Goal: Task Accomplishment & Management: Use online tool/utility

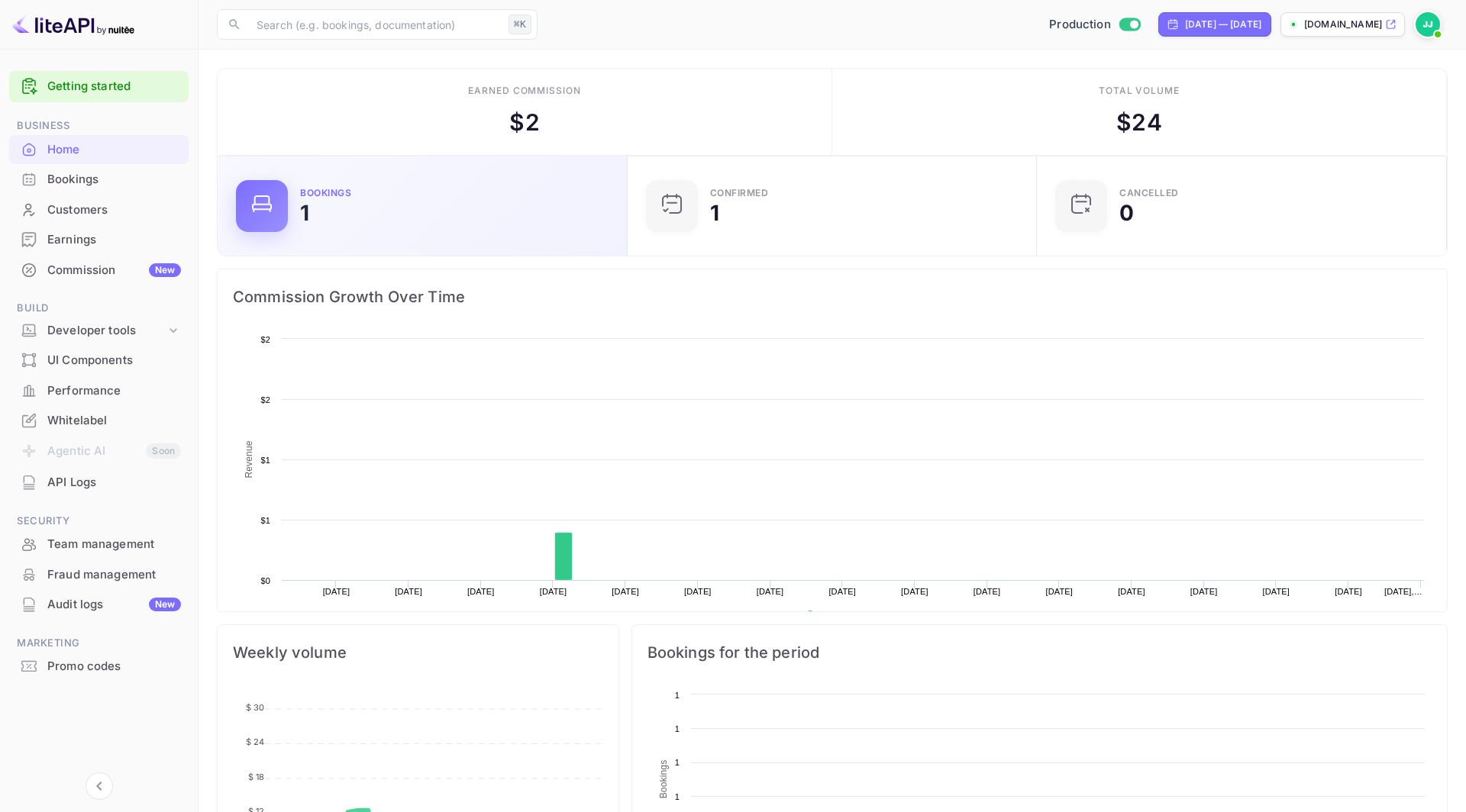
scroll to position [248, 401]
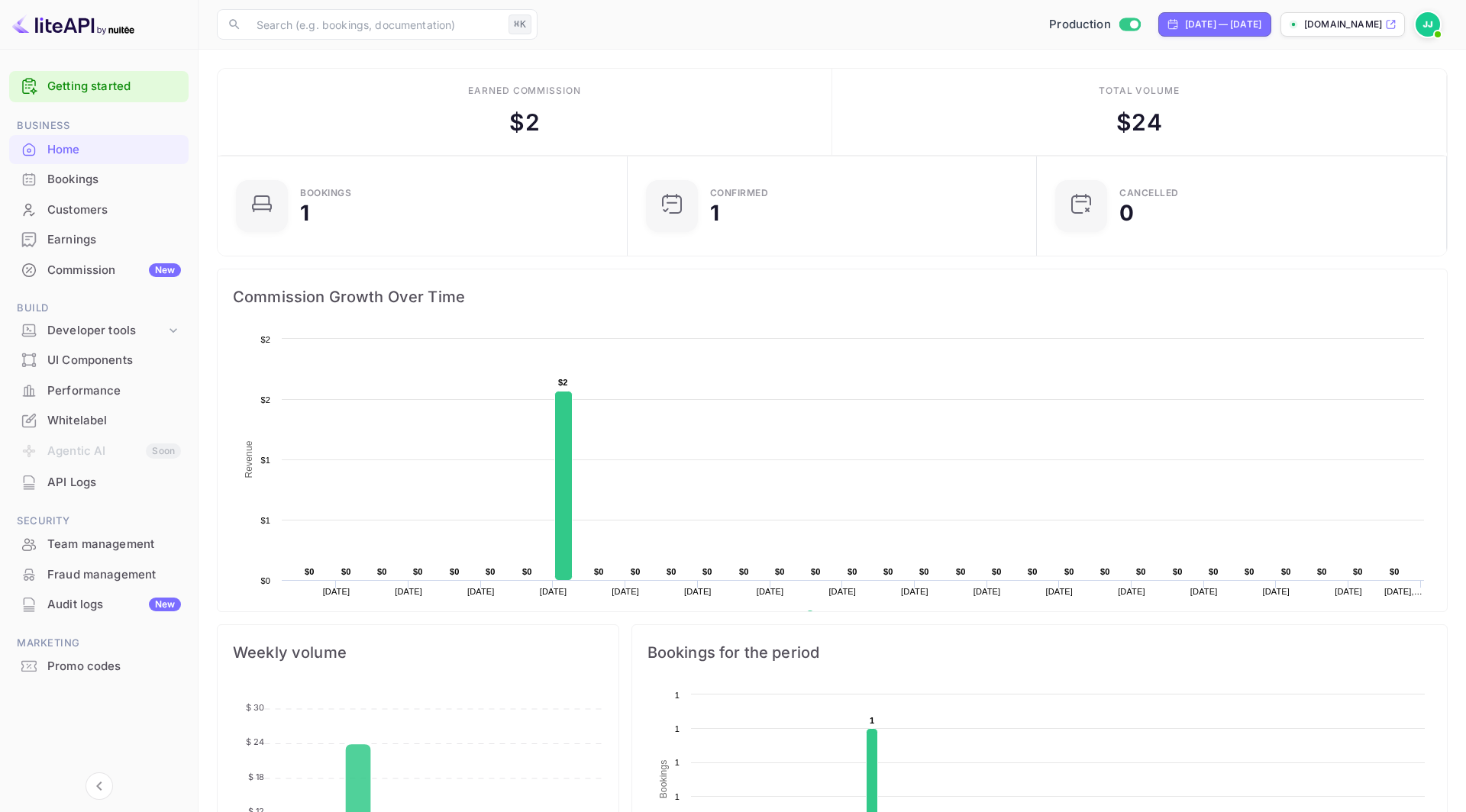
click at [108, 243] on div "Earnings" at bounding box center [113, 240] width 133 height 17
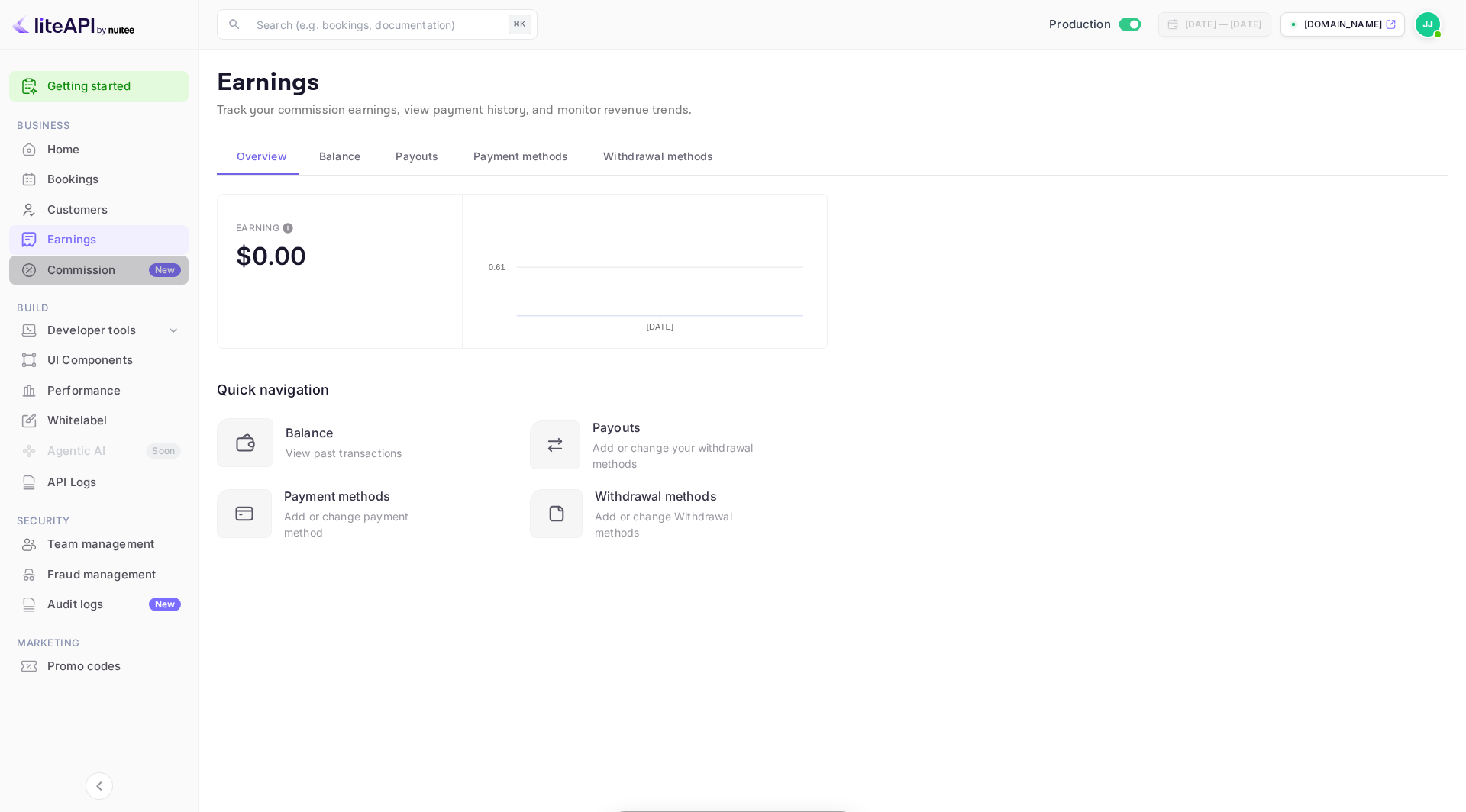
click at [95, 280] on div "Commission New" at bounding box center [99, 270] width 180 height 30
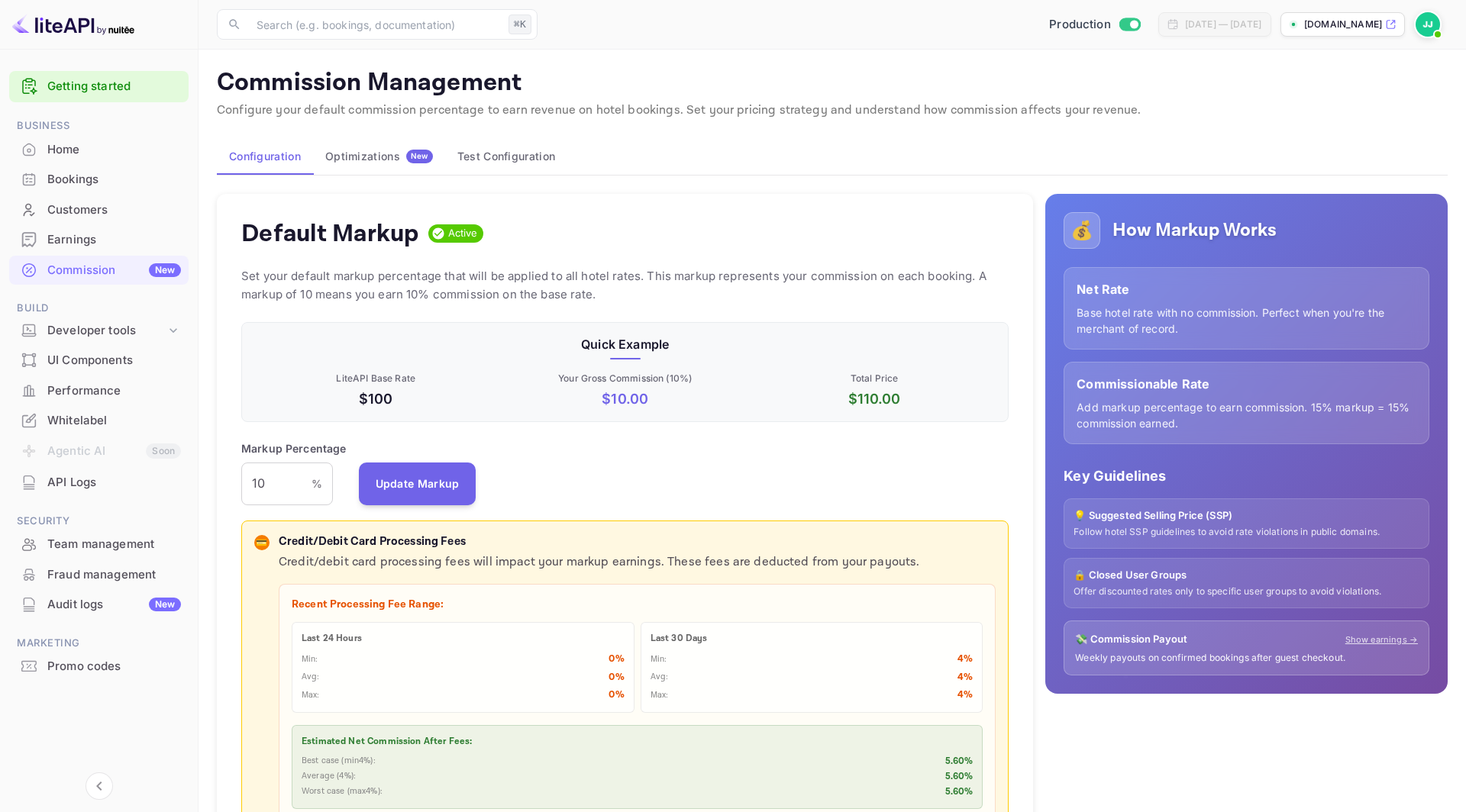
scroll to position [271, 767]
click at [95, 277] on div "Commission New" at bounding box center [113, 270] width 133 height 17
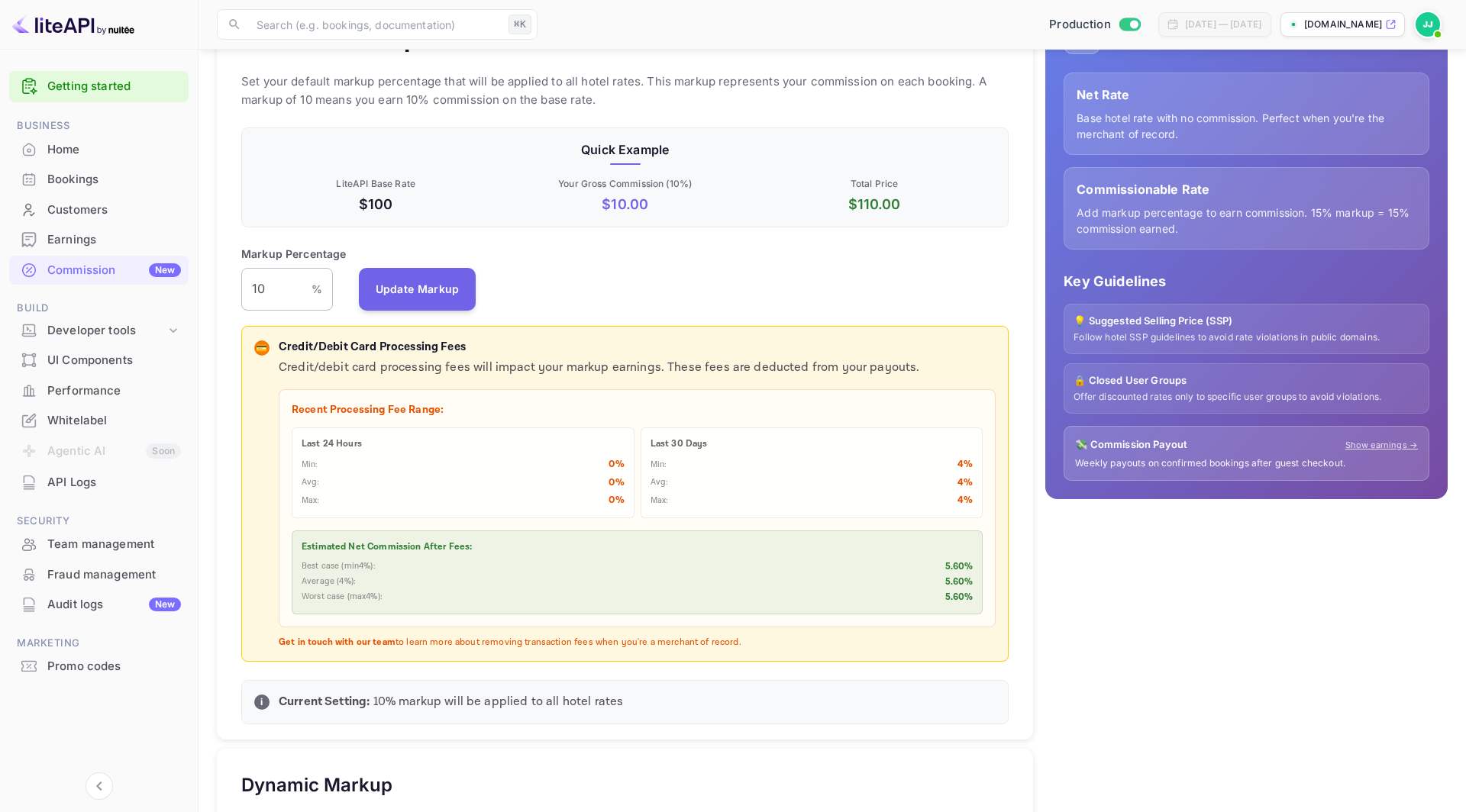
scroll to position [271, 0]
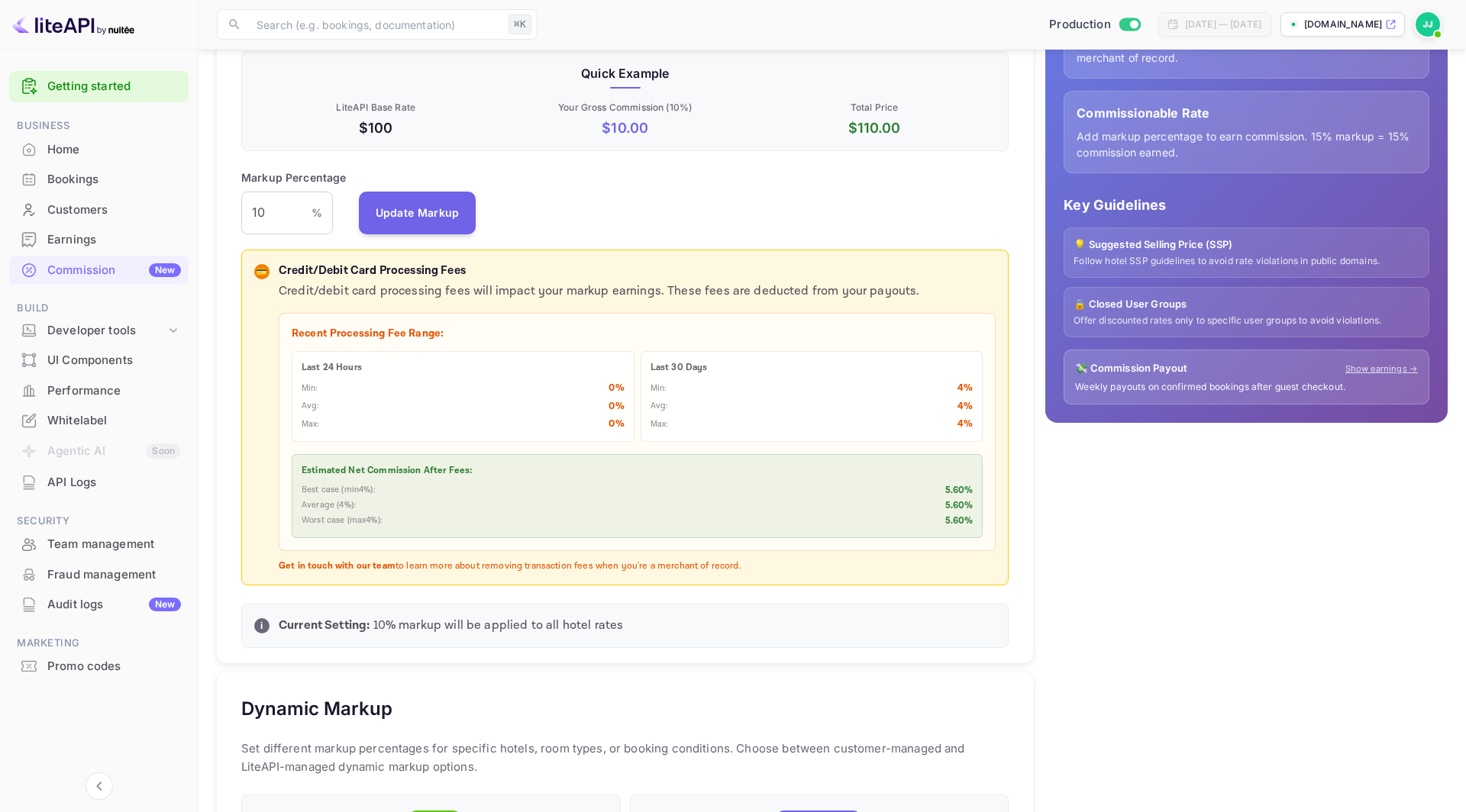
click at [102, 213] on div "Customers" at bounding box center [113, 210] width 133 height 17
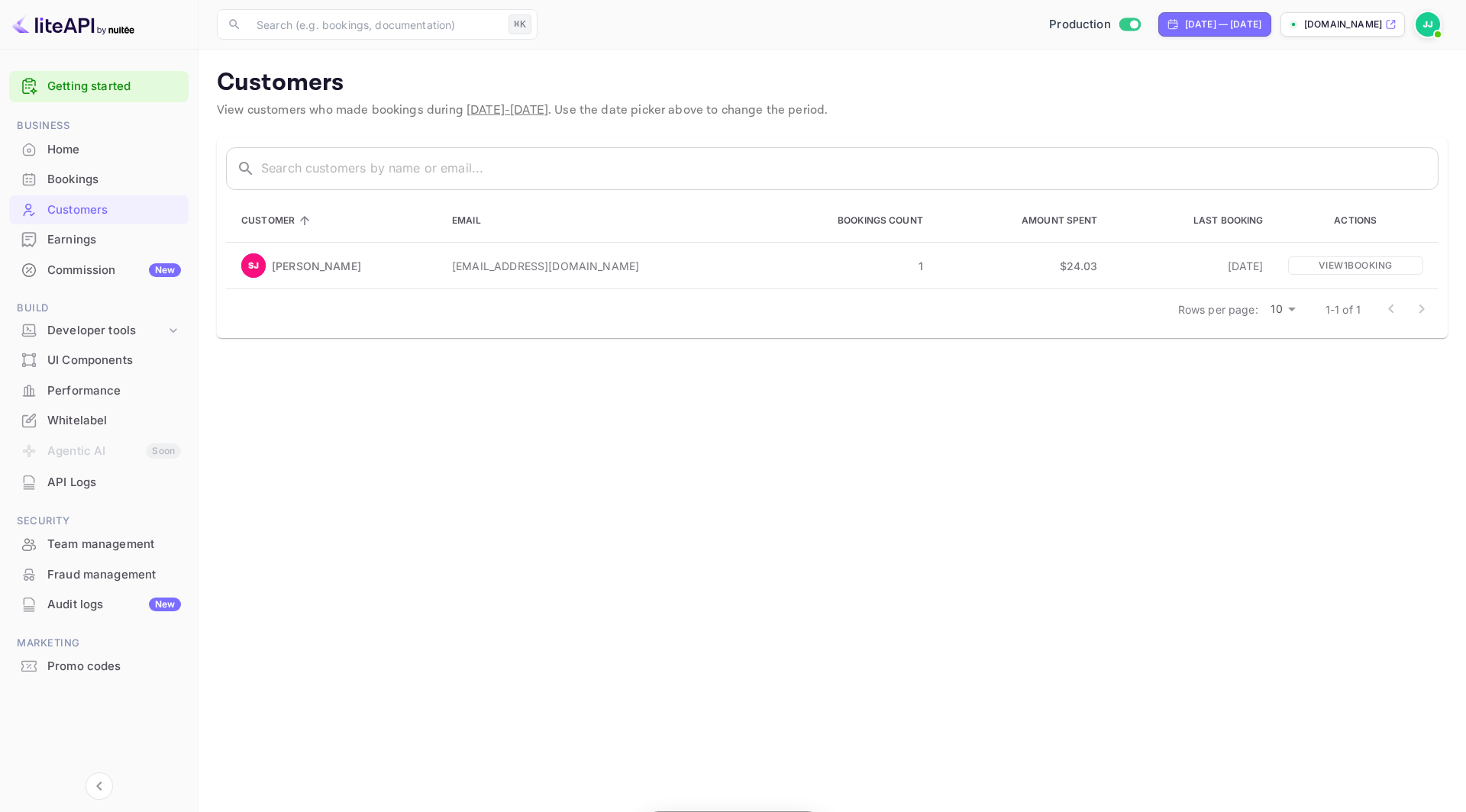
click at [129, 168] on div "Bookings" at bounding box center [99, 179] width 180 height 30
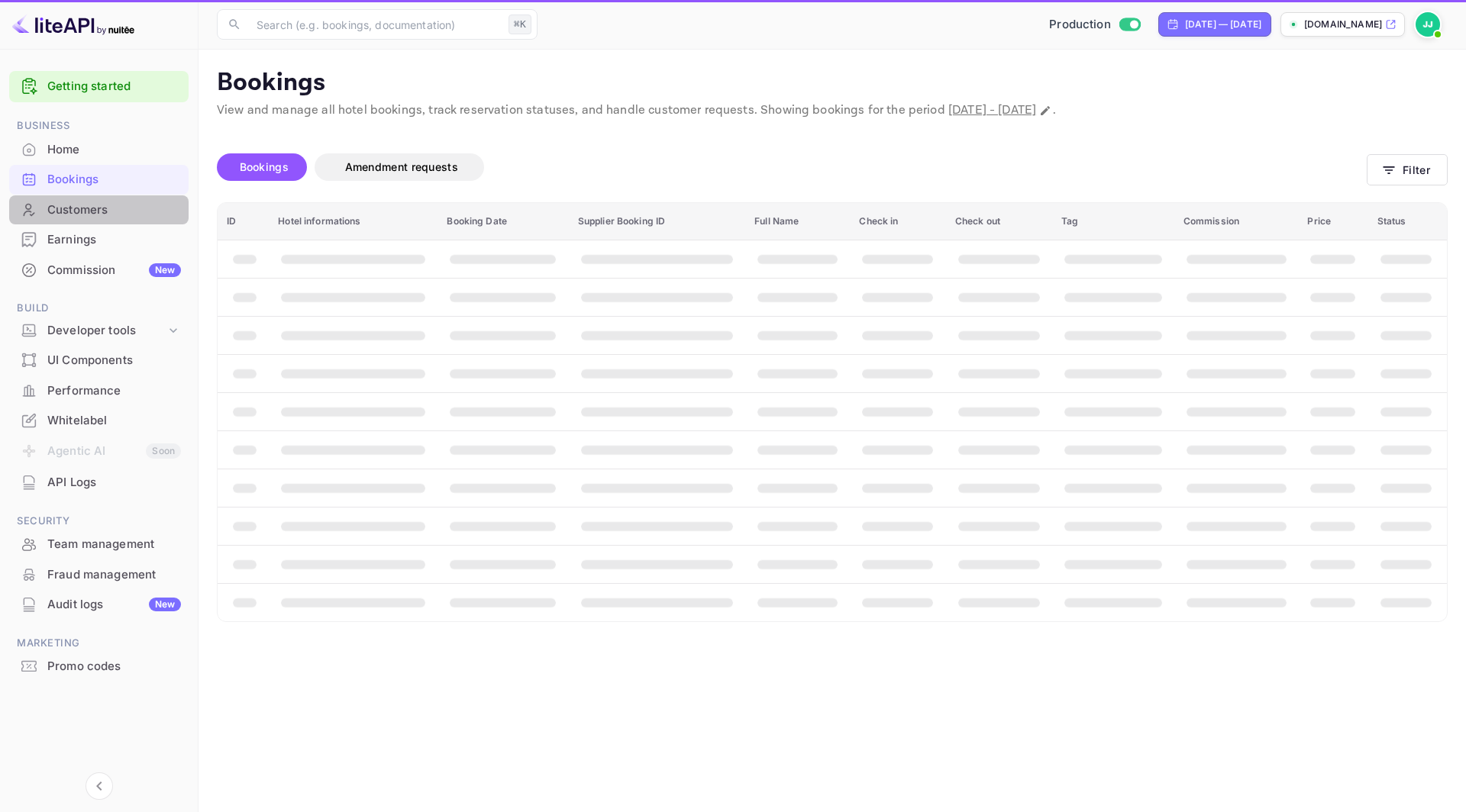
click at [129, 212] on div "Customers" at bounding box center [113, 210] width 133 height 17
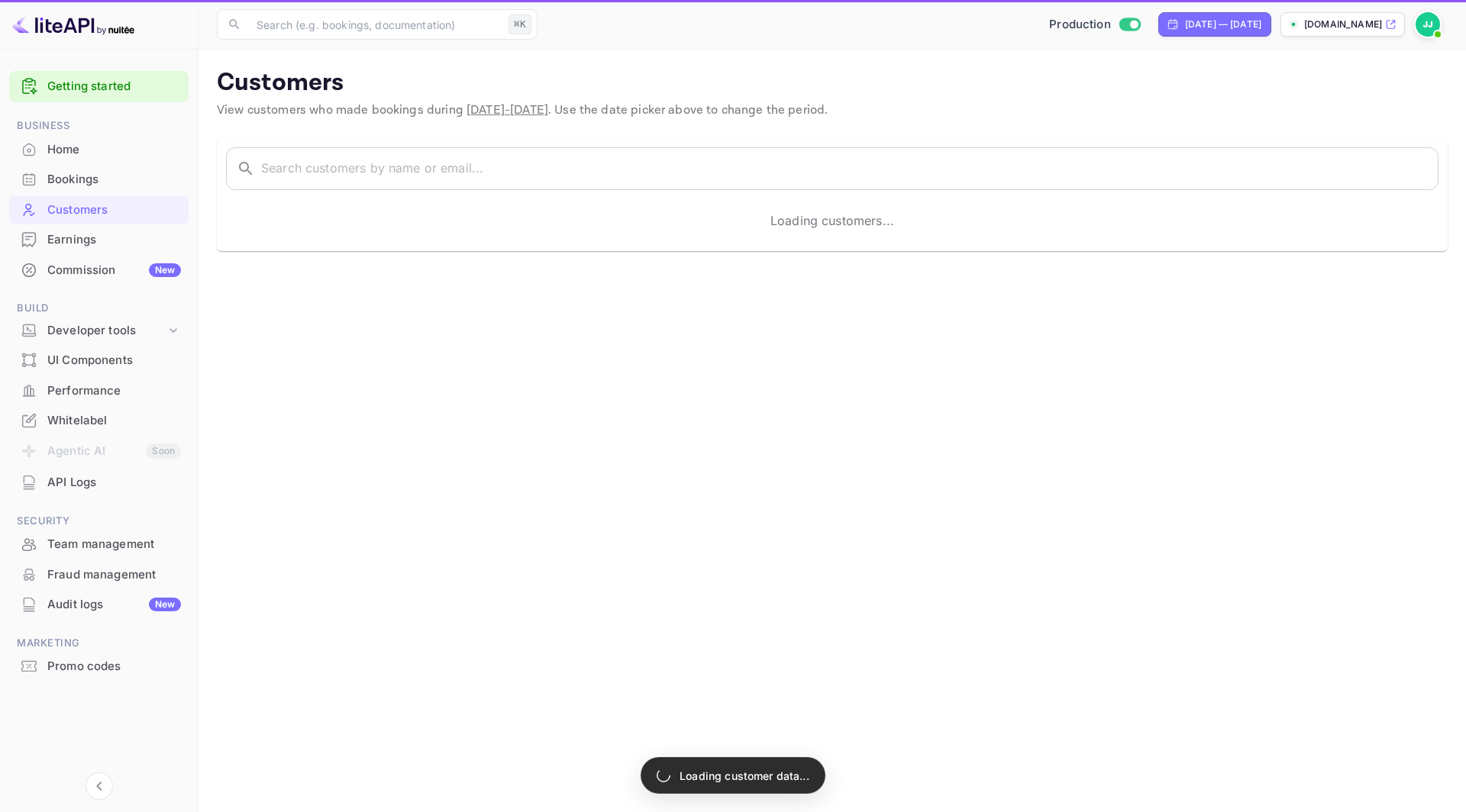
click at [129, 313] on span "Build" at bounding box center [99, 308] width 180 height 17
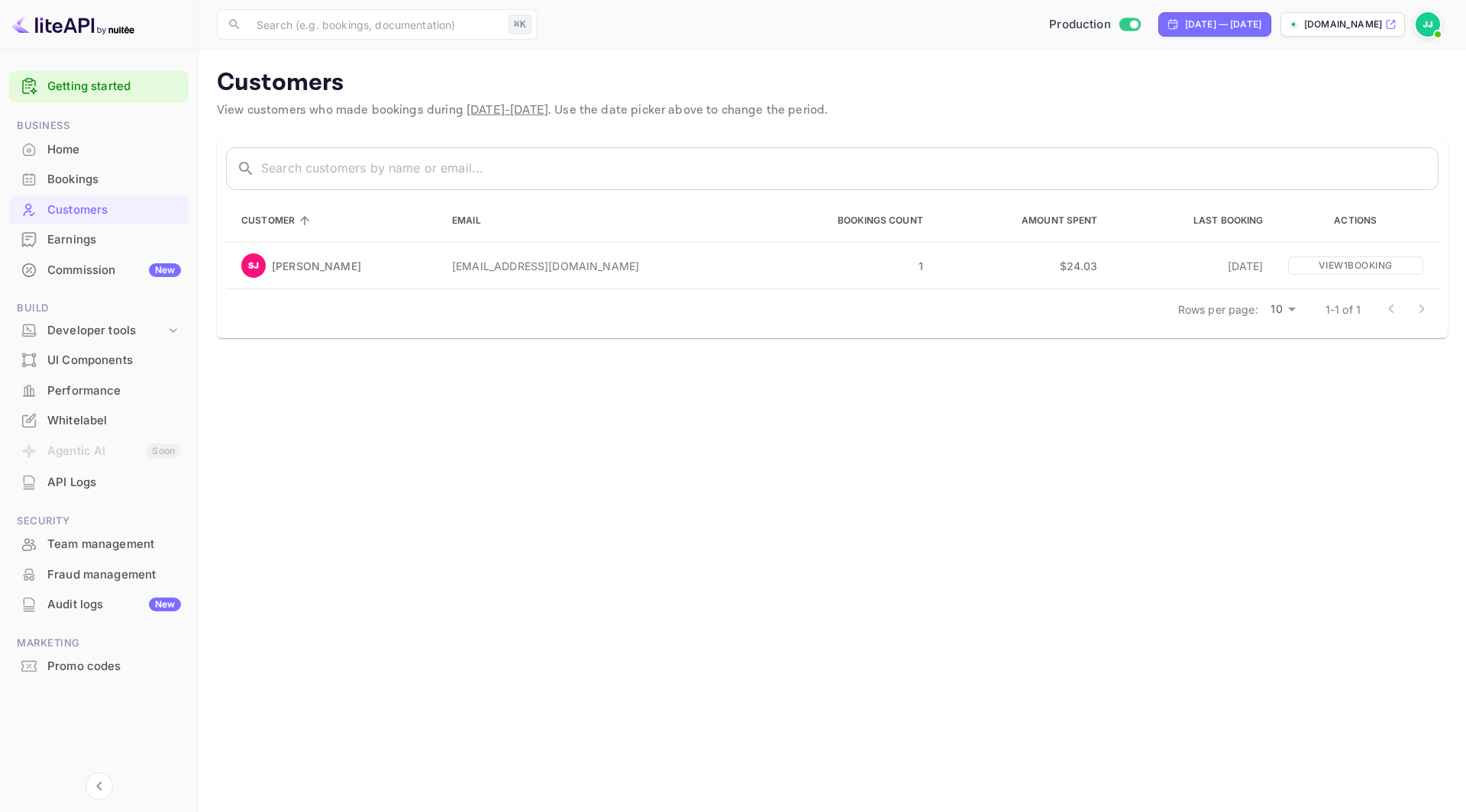
click at [119, 656] on div "Promo codes" at bounding box center [99, 667] width 180 height 30
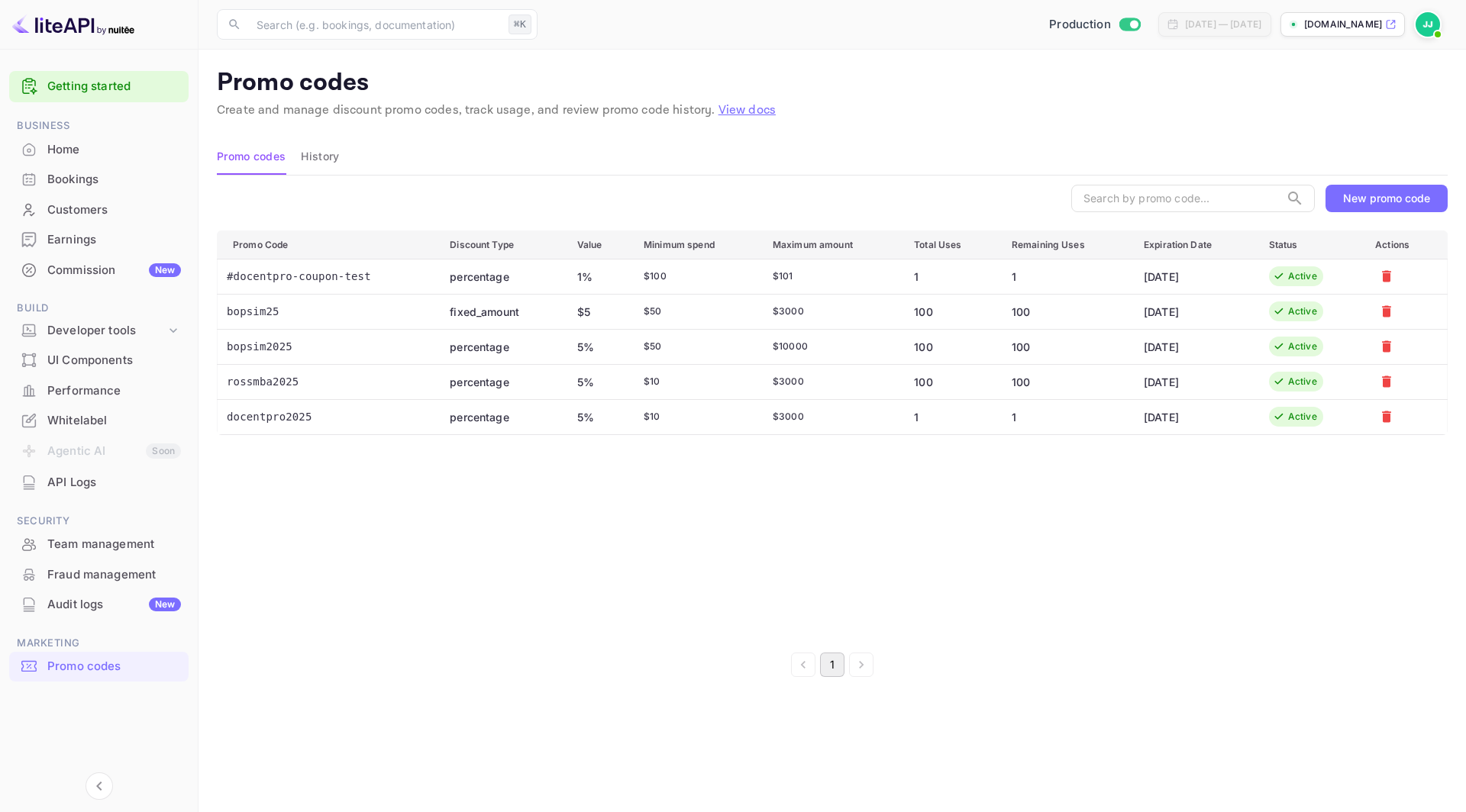
click at [1094, 642] on div "​ New promo code Promo Code Discount Type Value Minimum spend Maximum amount To…" at bounding box center [832, 430] width 1231 height 511
click at [1413, 195] on div "New promo code" at bounding box center [1387, 198] width 87 height 13
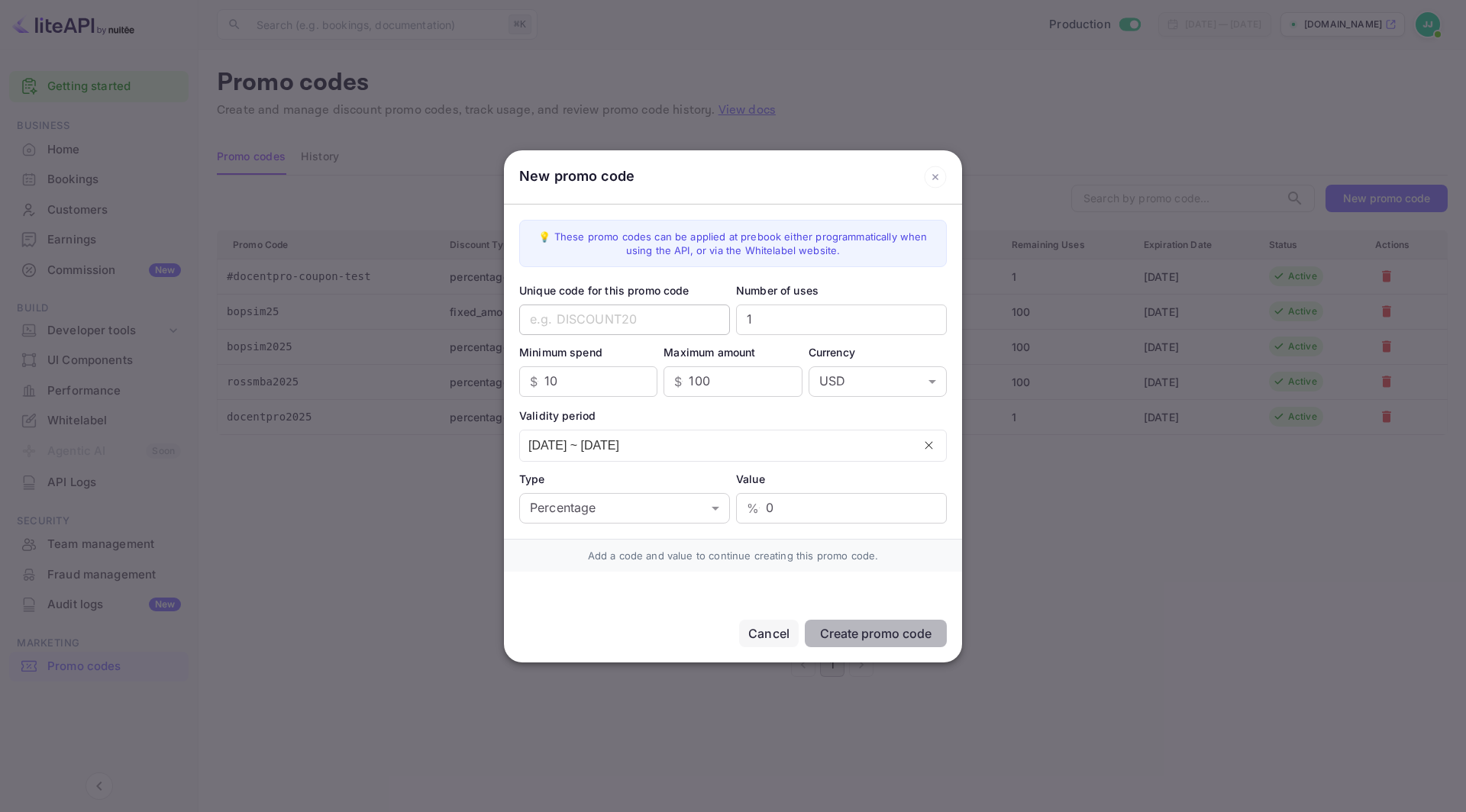
click at [626, 318] on input "text" at bounding box center [625, 319] width 211 height 30
paste input "koom2025"
type input "koom2025"
click at [792, 322] on input "1" at bounding box center [841, 319] width 211 height 30
type input "100"
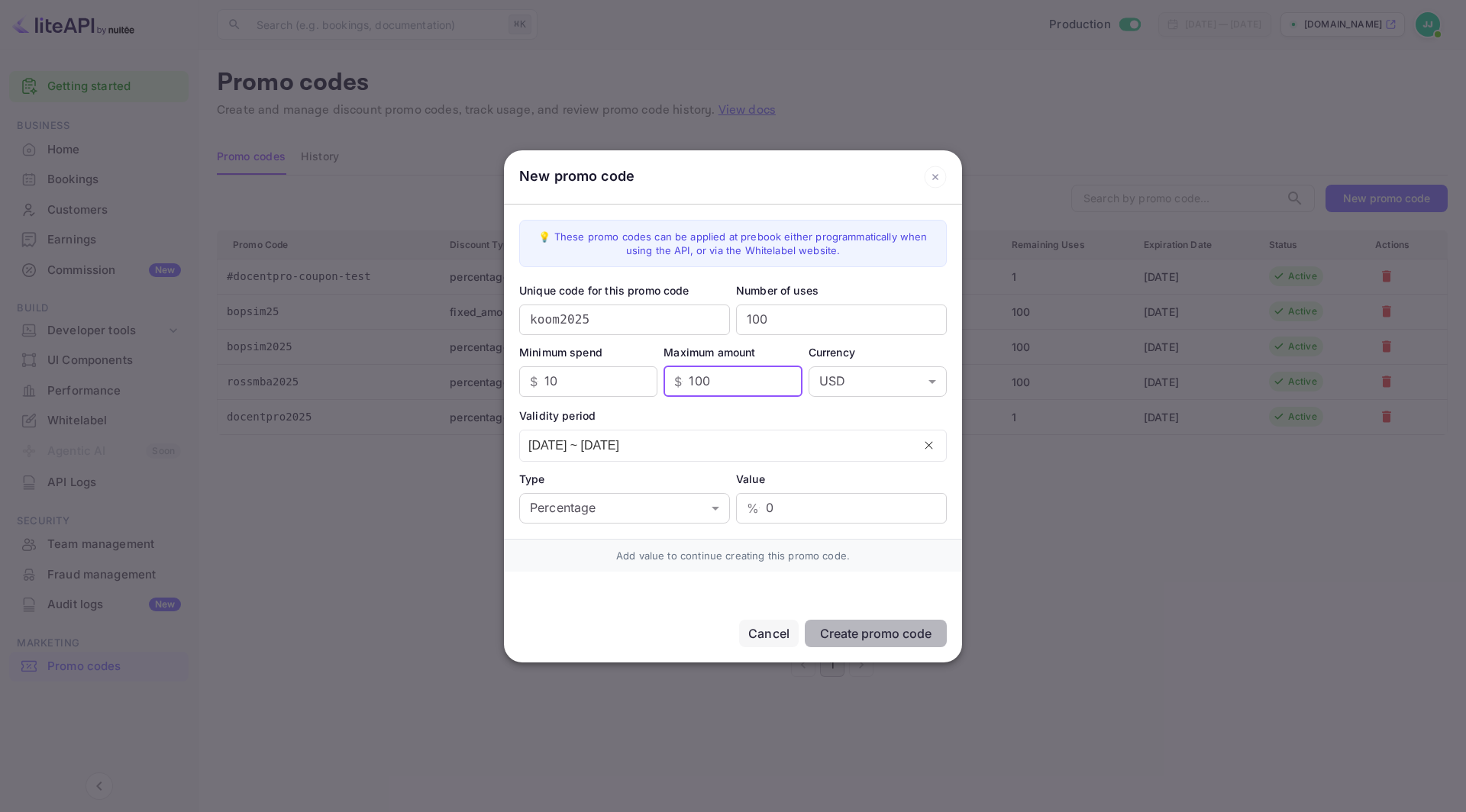
click at [757, 383] on input "100" at bounding box center [745, 381] width 113 height 30
click at [749, 377] on input "100" at bounding box center [745, 381] width 113 height 30
type input "2"
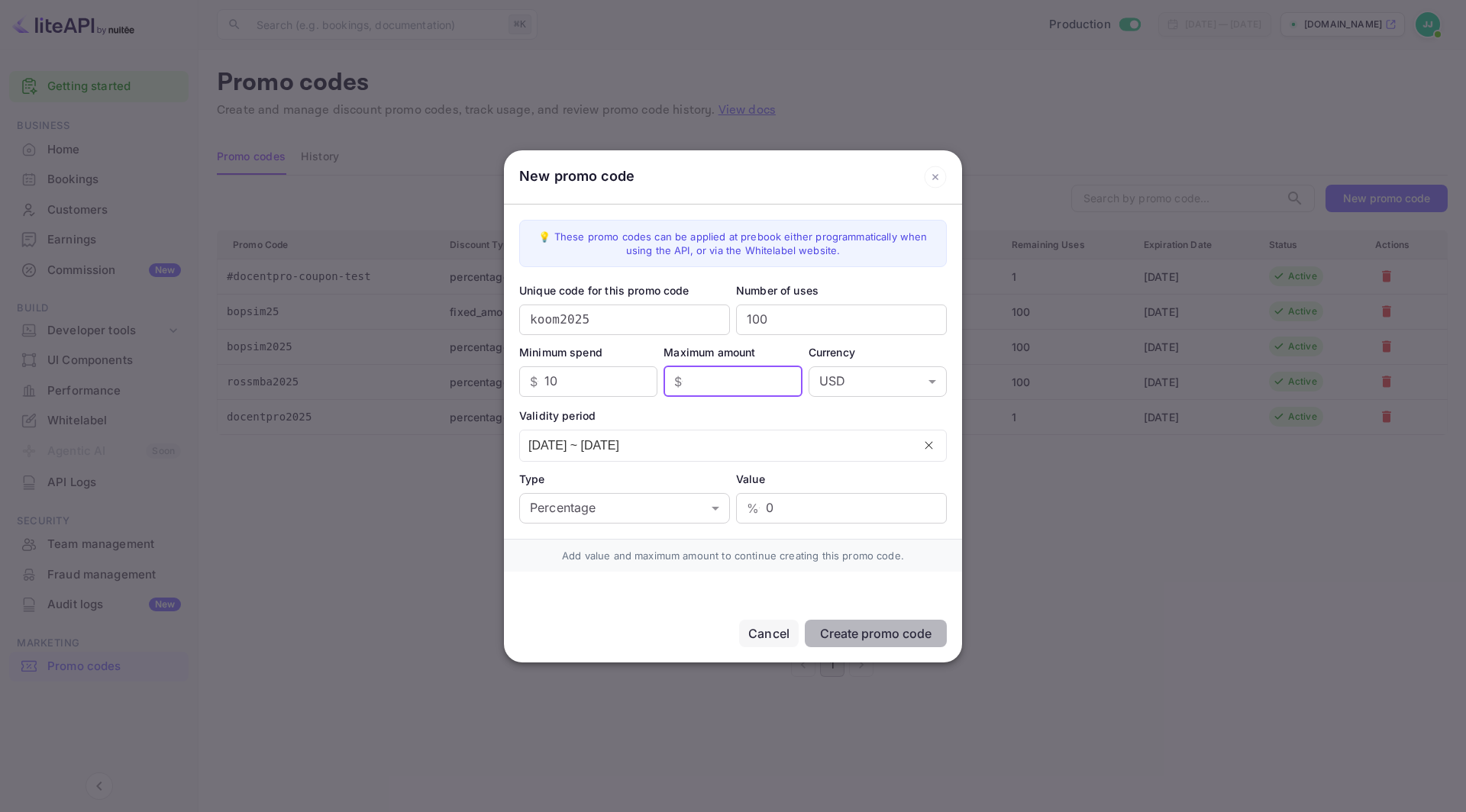
type input "5"
type input "3000"
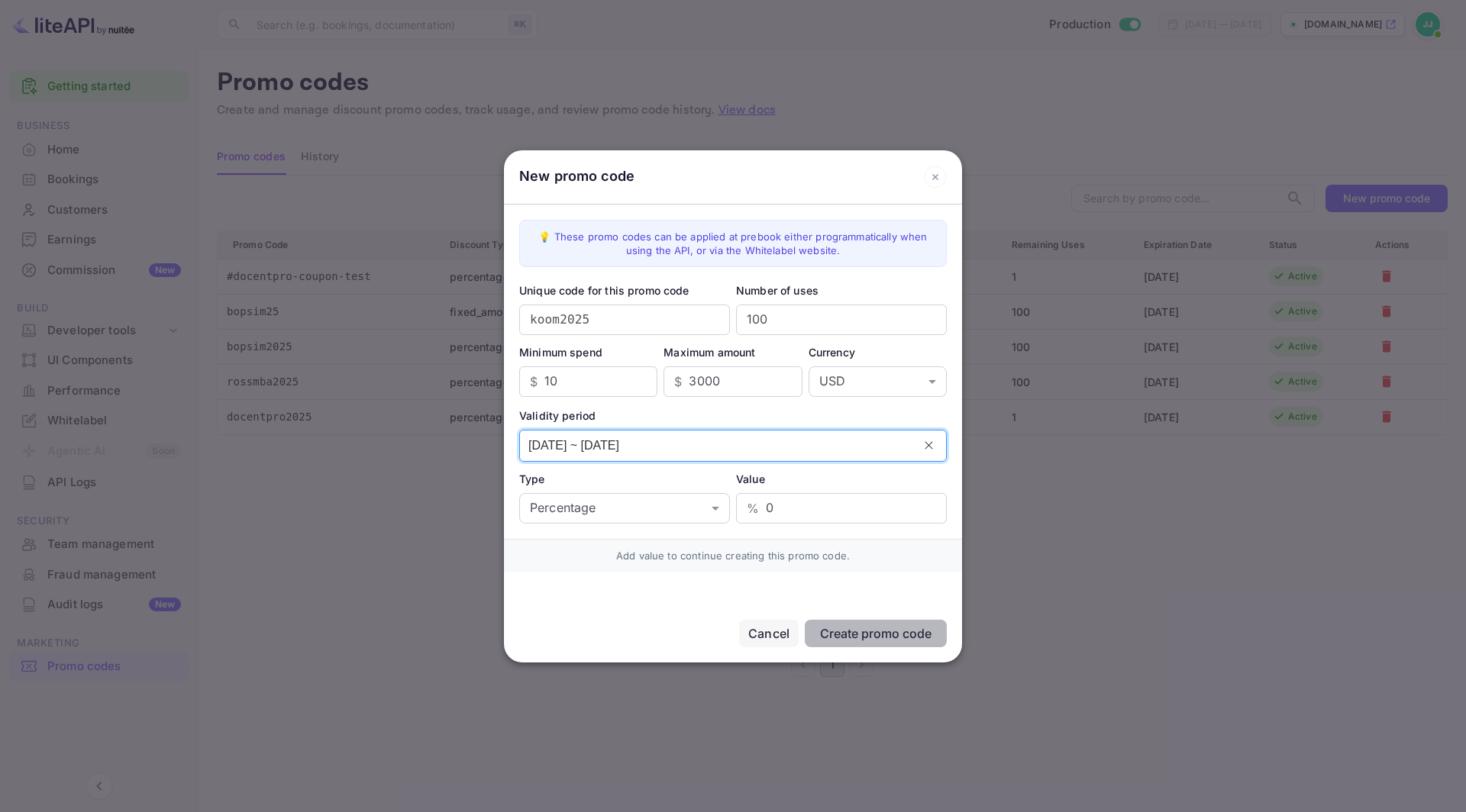
click at [737, 460] on div "💡 These promo codes can be applied at prebook either programmatically when usin…" at bounding box center [732, 372] width 458 height 335
click at [636, 437] on input "[DATE] ~ [DATE]" at bounding box center [716, 445] width 392 height 30
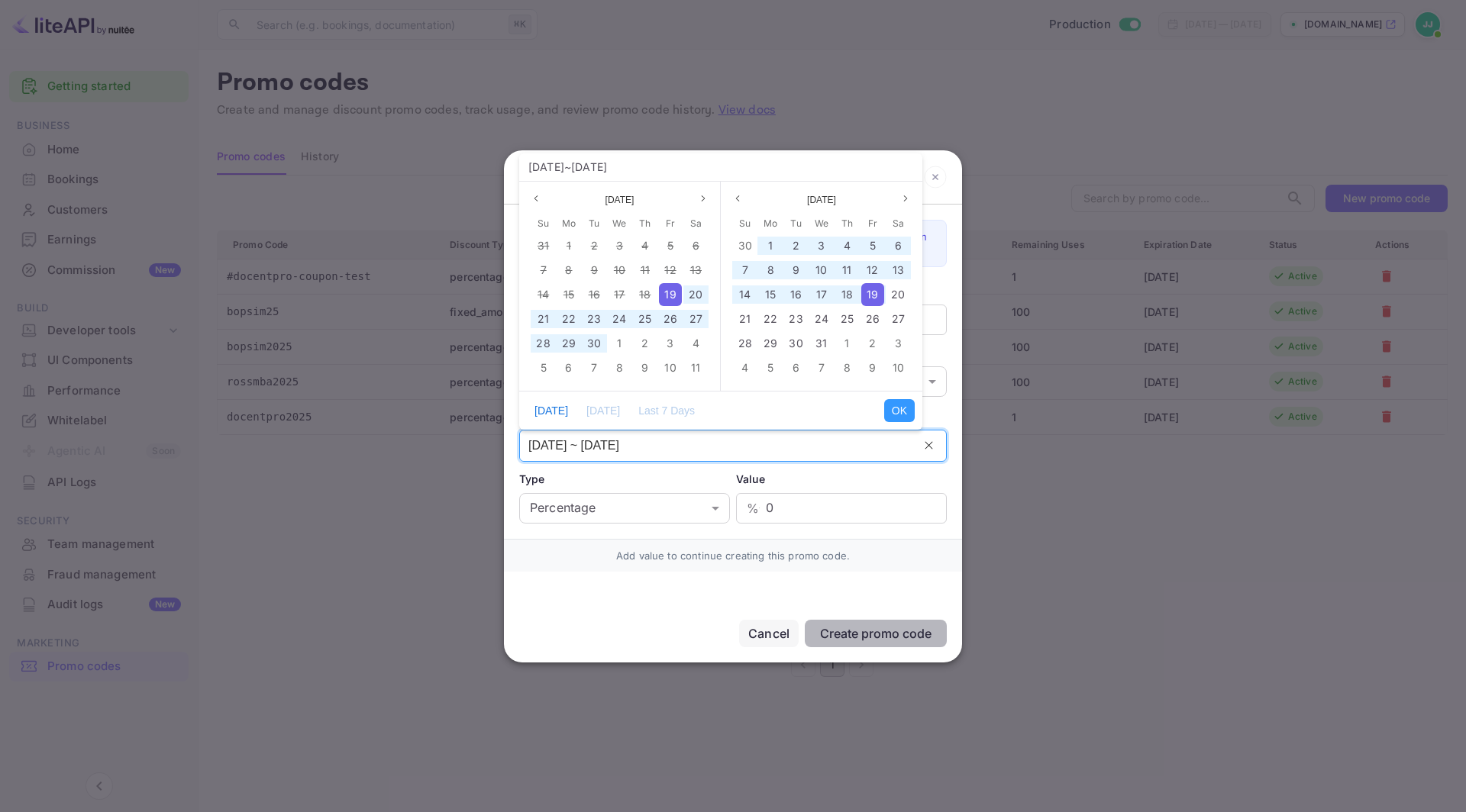
click at [669, 288] on span "19" at bounding box center [669, 294] width 11 height 13
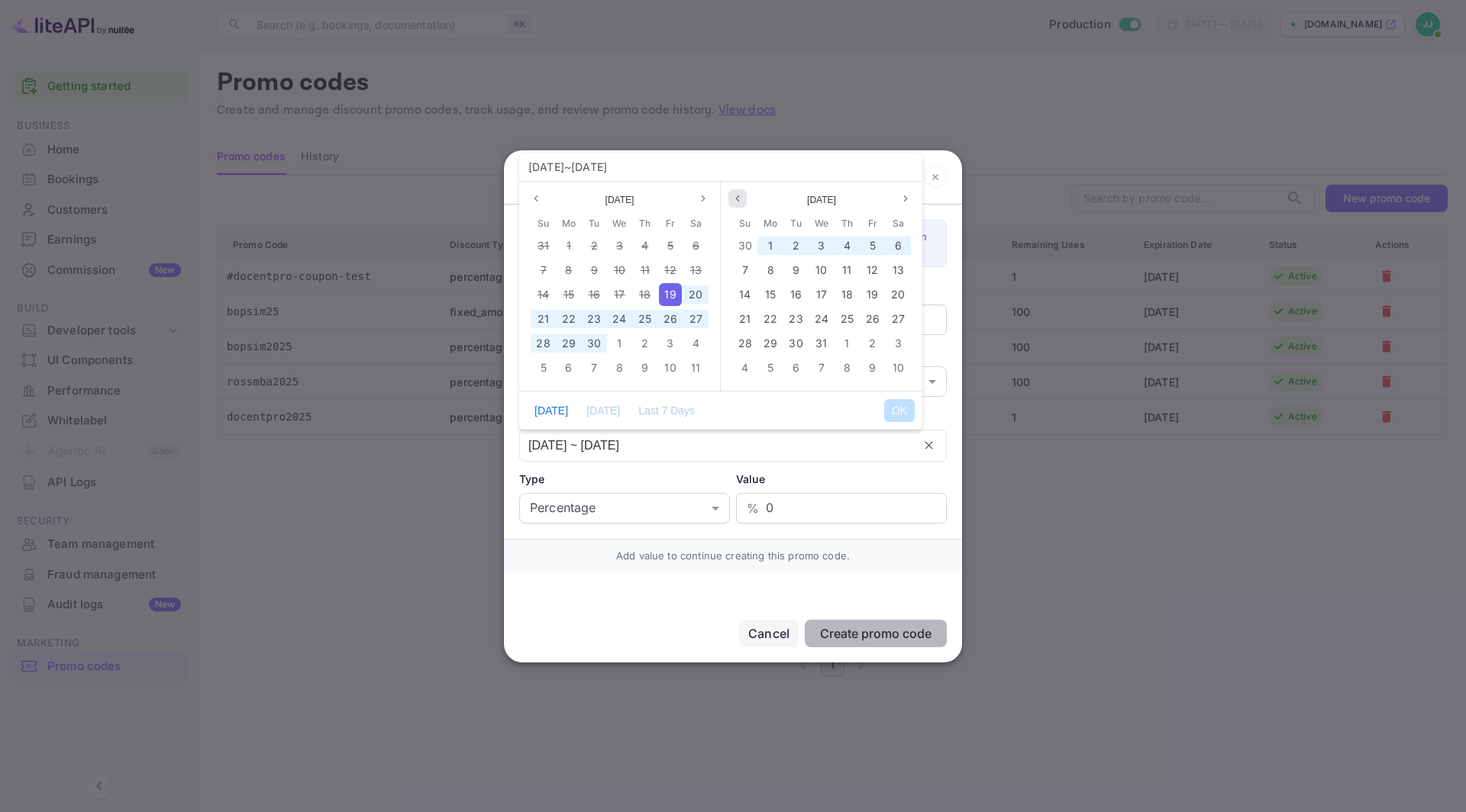
click at [733, 199] on icon "page previous" at bounding box center [737, 198] width 10 height 10
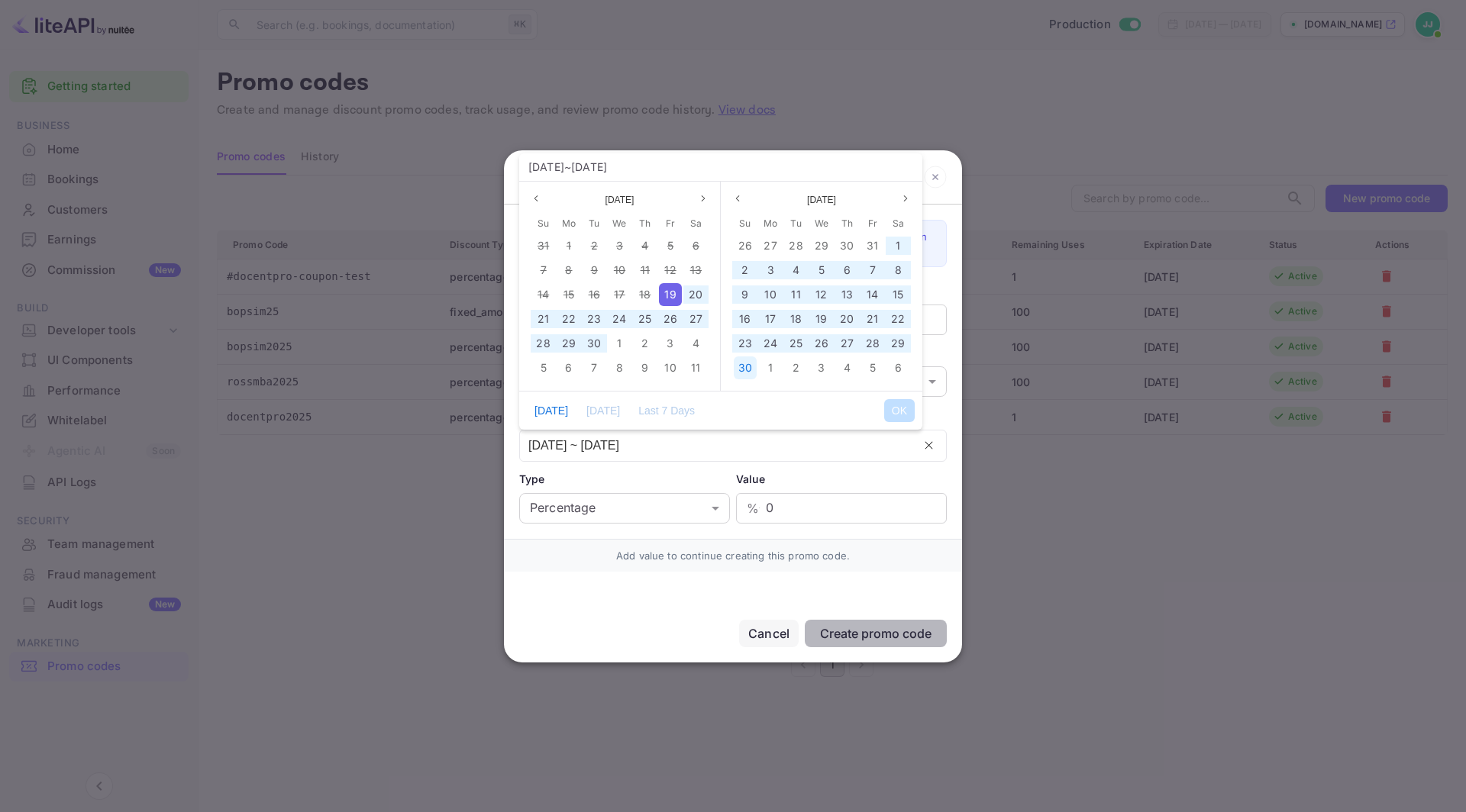
click at [747, 369] on span "30" at bounding box center [745, 367] width 14 height 13
click at [910, 404] on button "OK" at bounding box center [899, 410] width 31 height 23
type input "[DATE] ~ [DATE]"
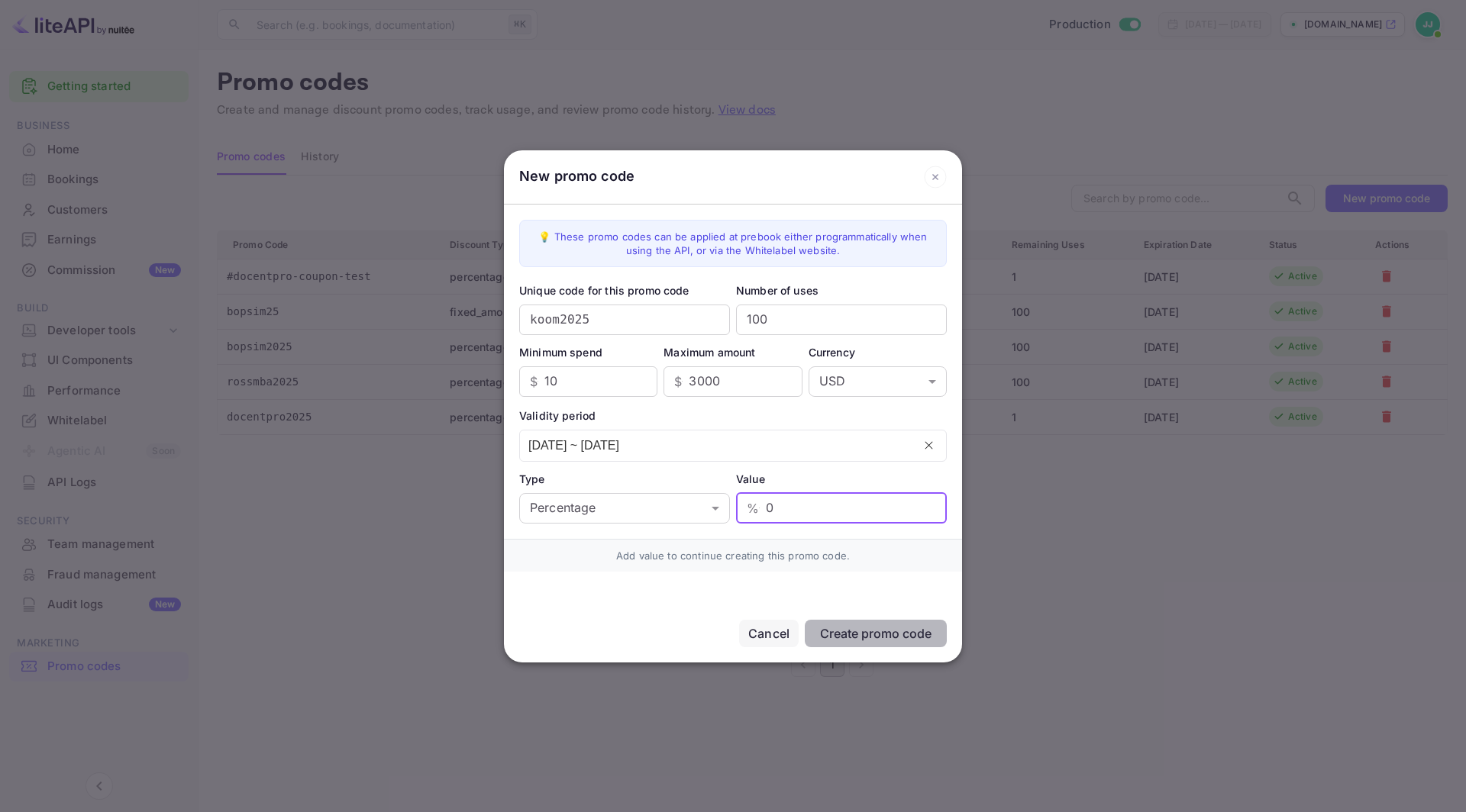
click at [784, 501] on input "0" at bounding box center [856, 508] width 181 height 30
click at [703, 504] on body "Getting started Business Home Bookings Customers Earnings Commission New Build …" at bounding box center [733, 406] width 1466 height 812
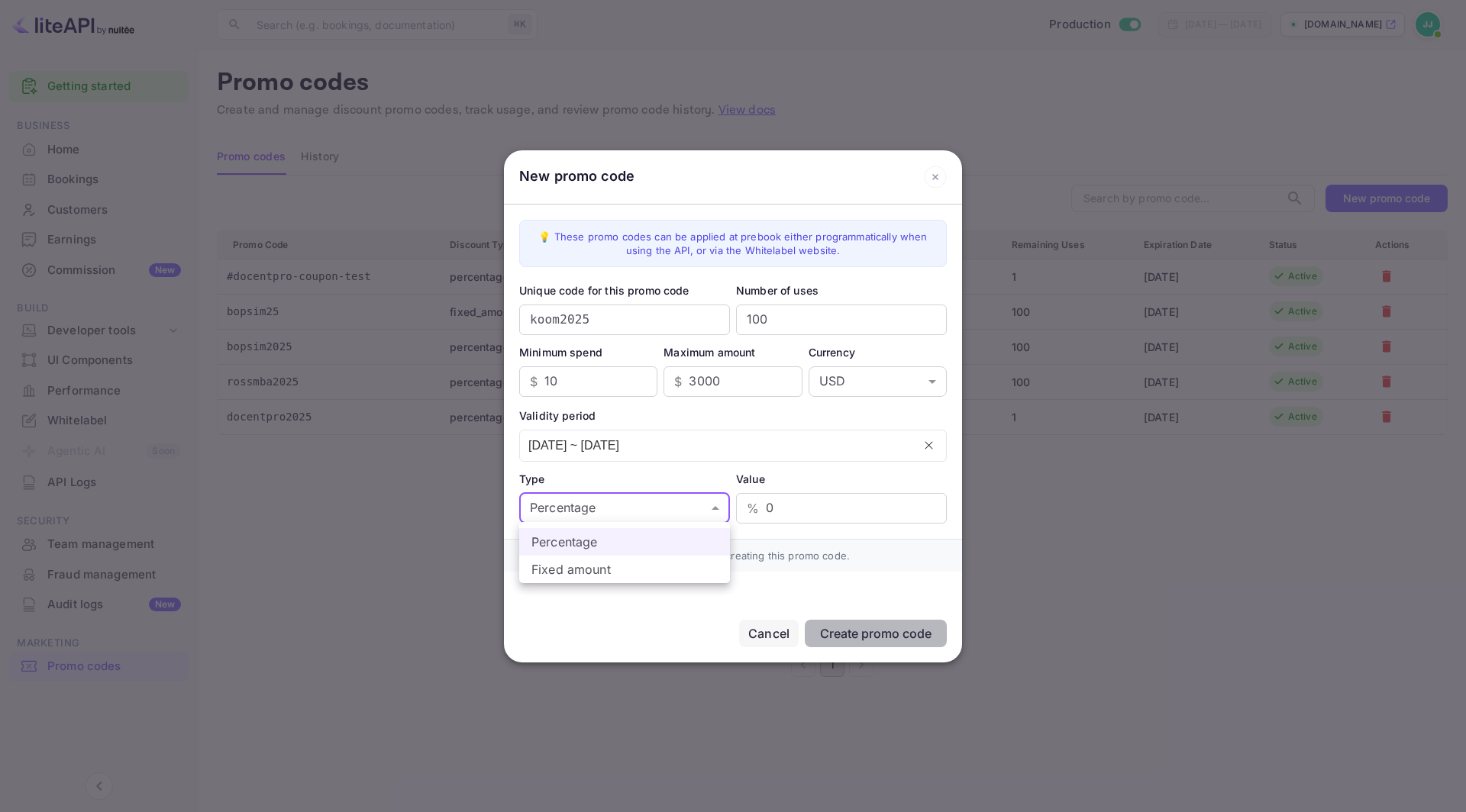
click at [797, 500] on div at bounding box center [733, 406] width 1466 height 812
click at [785, 511] on input "0" at bounding box center [856, 508] width 181 height 30
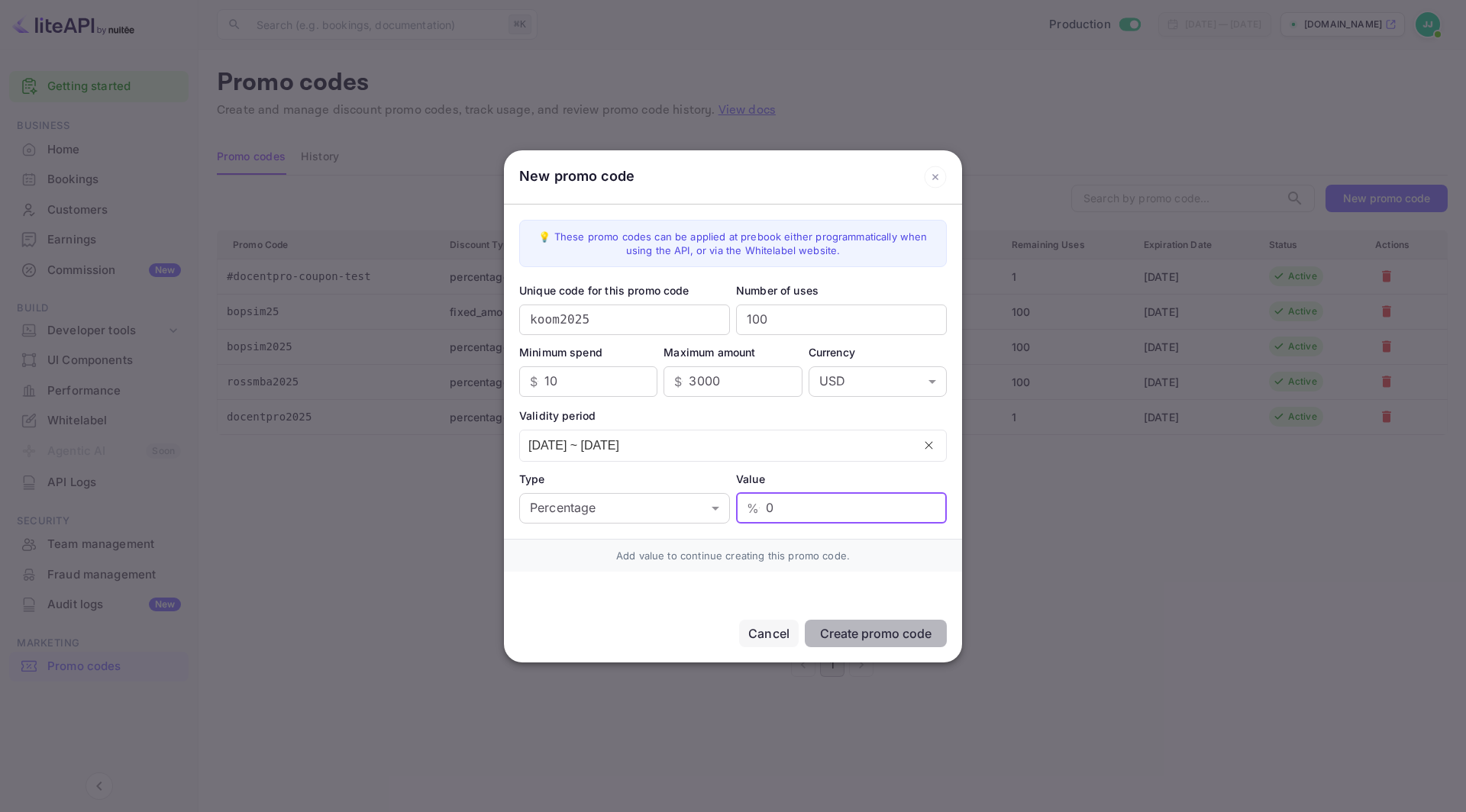
click at [785, 511] on input "0" at bounding box center [856, 508] width 181 height 30
type input "1"
type input "4"
type input "5"
click at [808, 309] on input "100" at bounding box center [841, 319] width 211 height 30
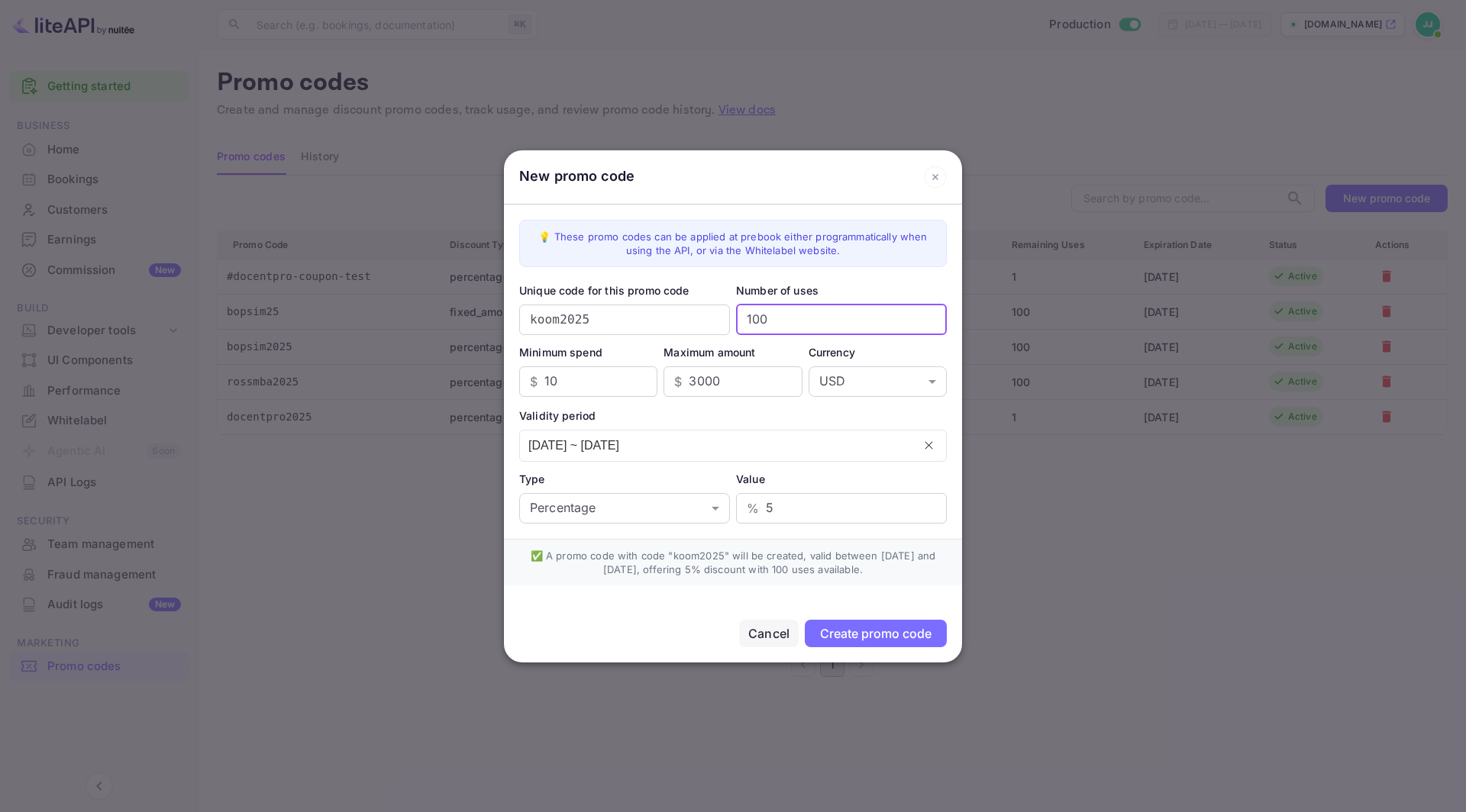
click at [808, 309] on input "100" at bounding box center [841, 319] width 211 height 30
type input "300"
click at [838, 508] on input "5" at bounding box center [856, 508] width 181 height 30
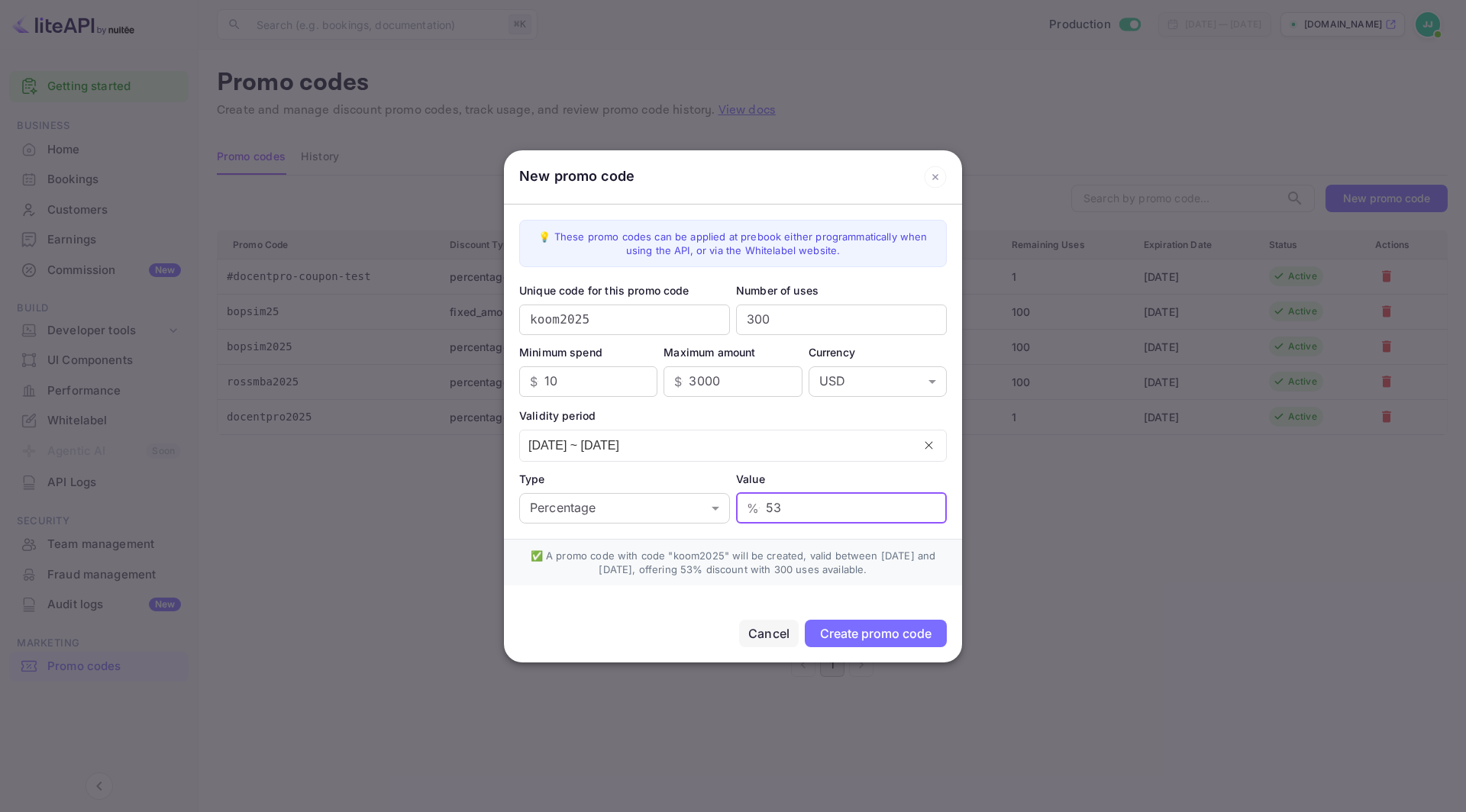
type input "5"
type input "4"
type input "5"
click at [888, 630] on div "Create promo code" at bounding box center [876, 633] width 112 height 16
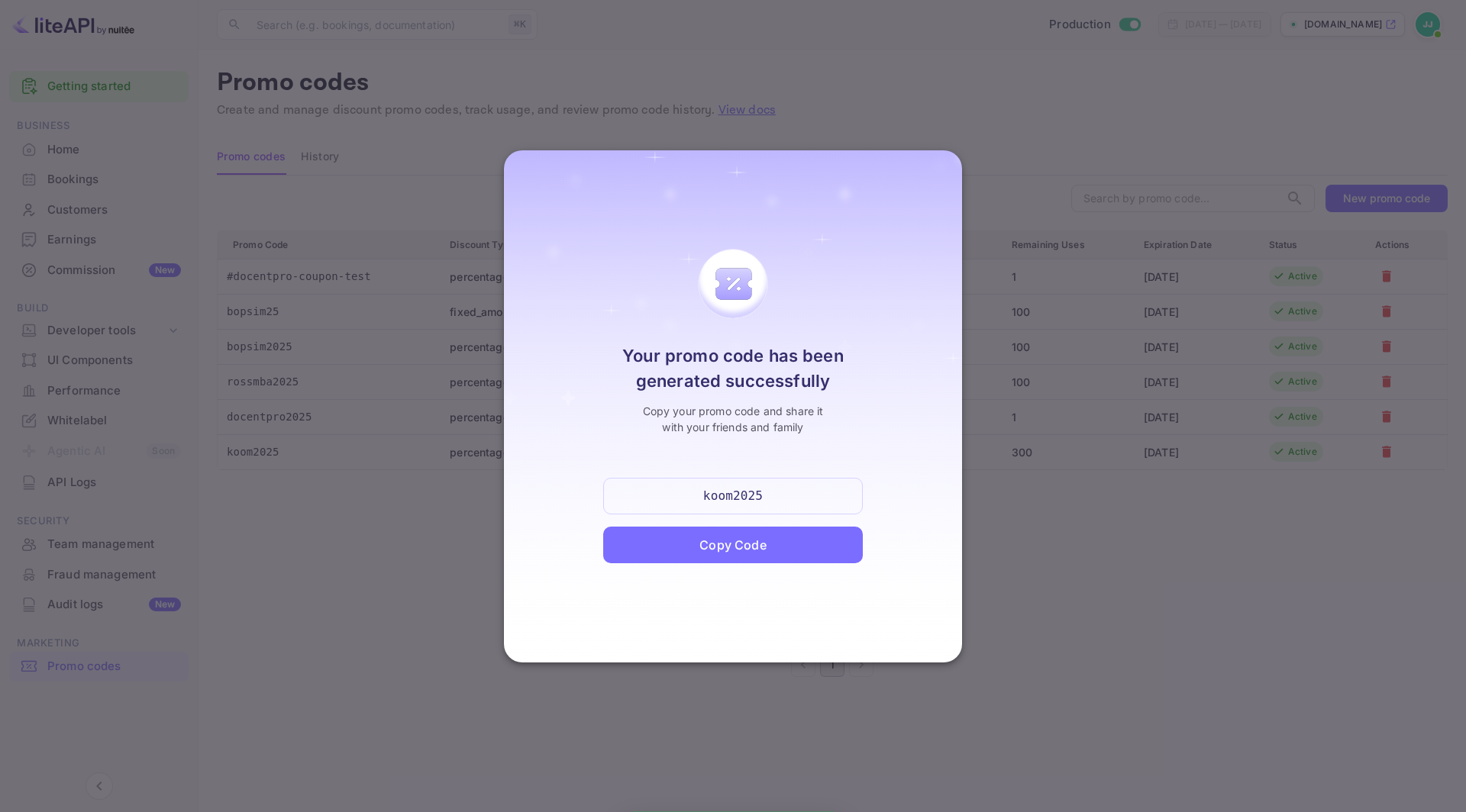
click at [762, 491] on div "koom2025" at bounding box center [733, 496] width 59 height 18
click at [744, 495] on div "koom2025" at bounding box center [733, 496] width 59 height 18
copy div "koom2025"
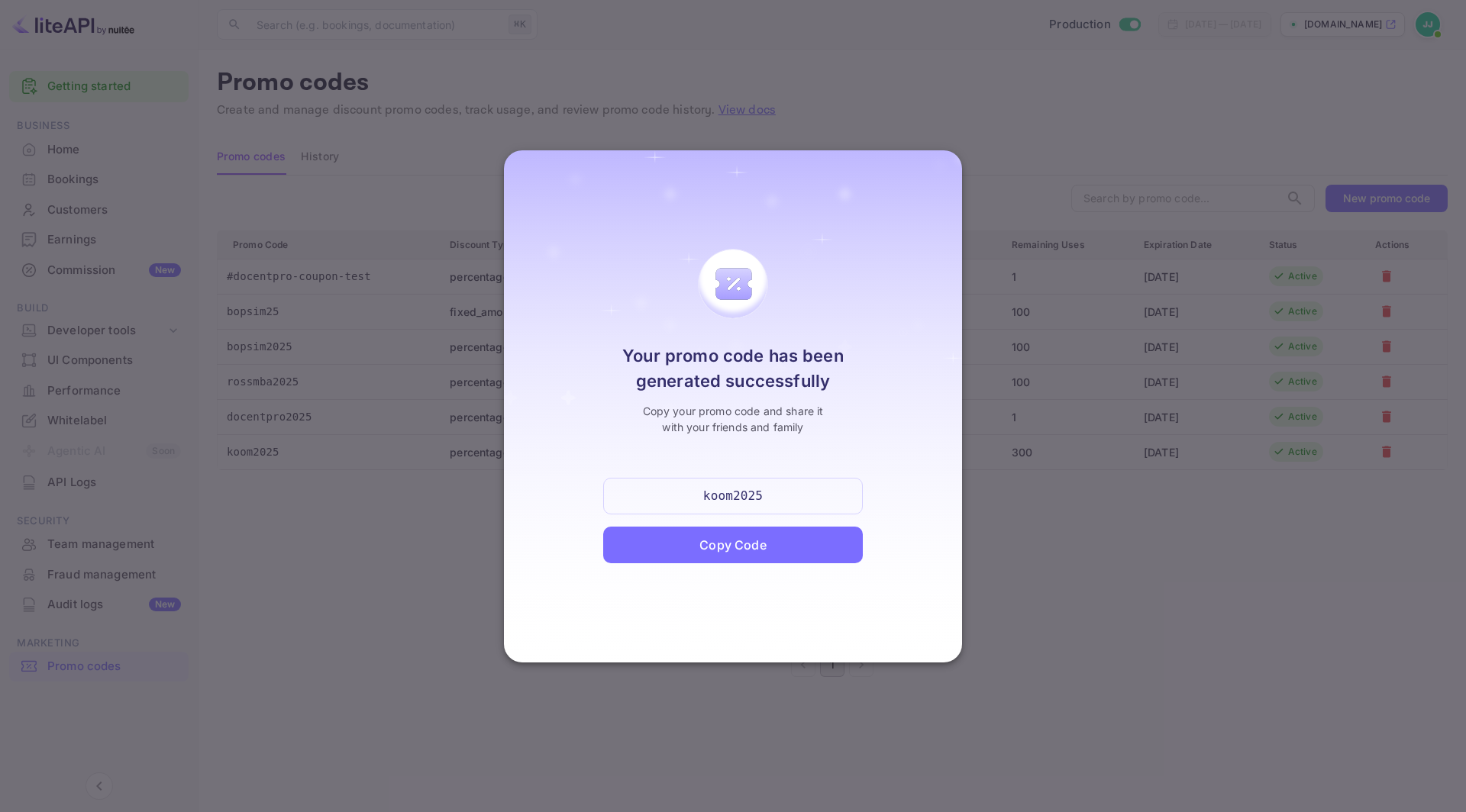
click at [802, 548] on div "Copy Code" at bounding box center [733, 545] width 260 height 37
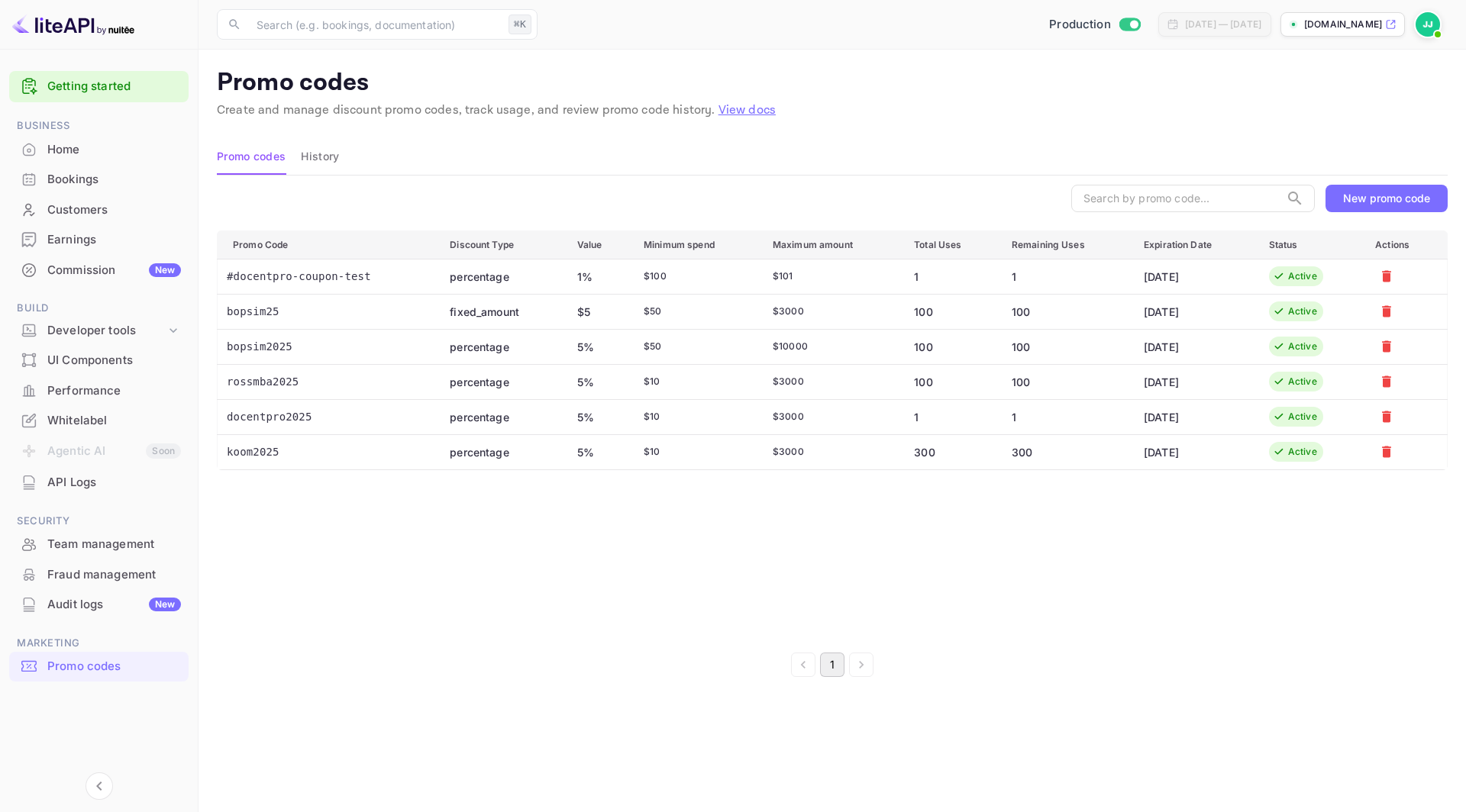
click at [602, 154] on div "Promo codes History" at bounding box center [832, 157] width 1231 height 37
